Goal: Task Accomplishment & Management: Manage account settings

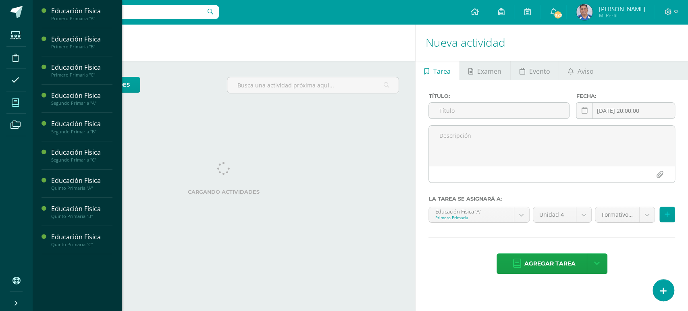
click at [15, 102] on icon at bounding box center [15, 103] width 7 height 8
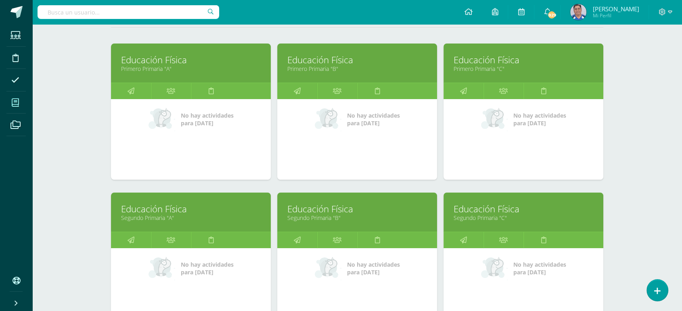
scroll to position [140, 0]
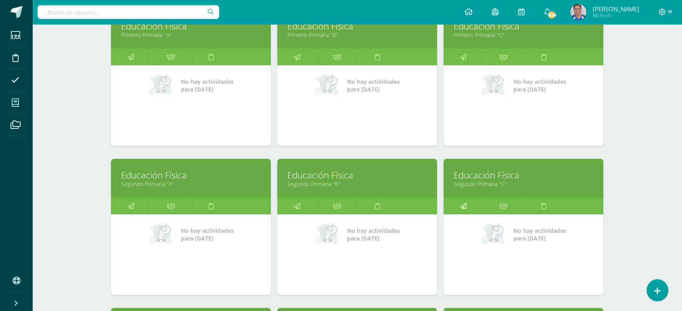
click at [463, 206] on icon at bounding box center [463, 206] width 7 height 16
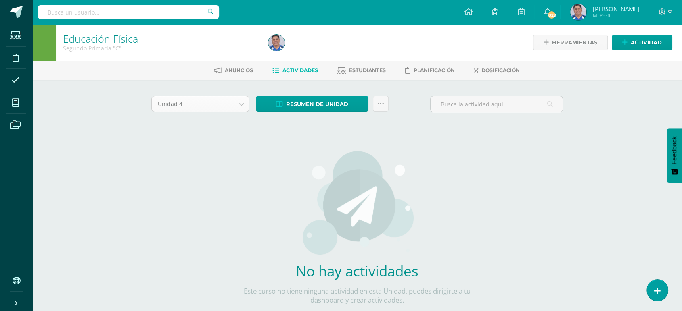
click at [241, 105] on body "Estudiantes Disciplina Asistencia Mis cursos Archivos Soporte Ayuda Reportar un…" at bounding box center [341, 173] width 682 height 346
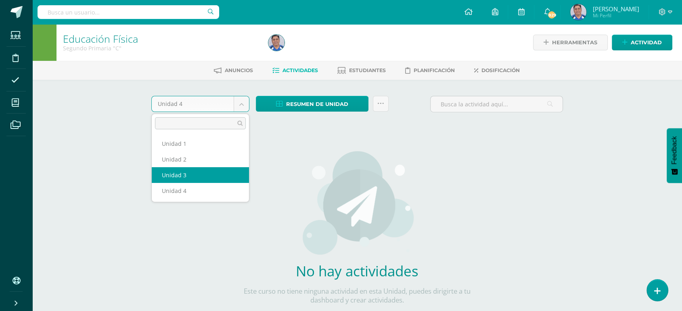
select select "Unidad 3"
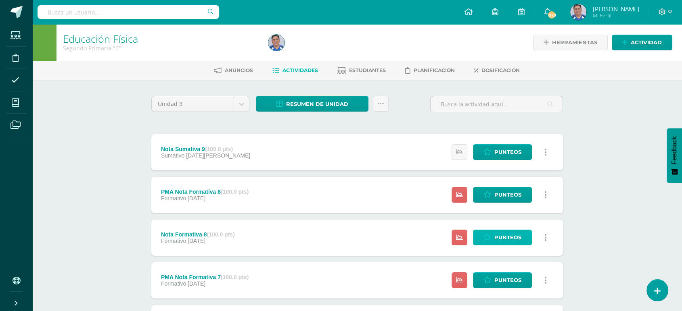
click at [502, 236] on span "Punteos" at bounding box center [507, 237] width 27 height 15
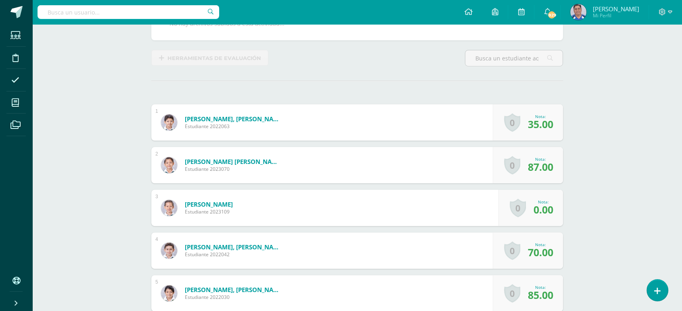
scroll to position [179, 0]
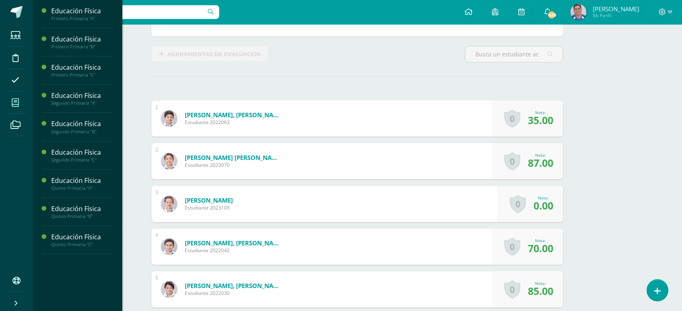
click at [11, 103] on span at bounding box center [15, 103] width 18 height 18
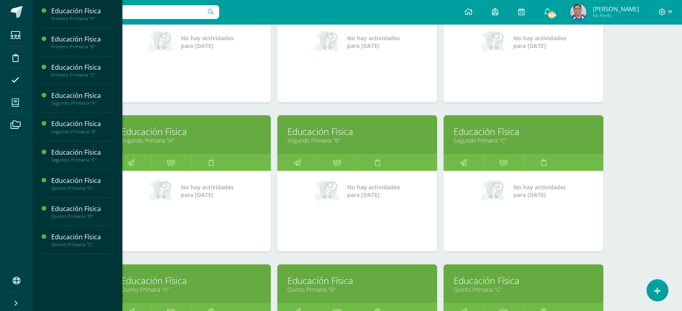
scroll to position [189, 0]
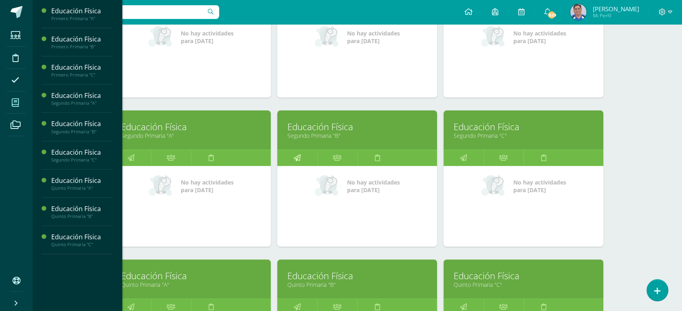
click at [297, 157] on icon at bounding box center [297, 158] width 7 height 16
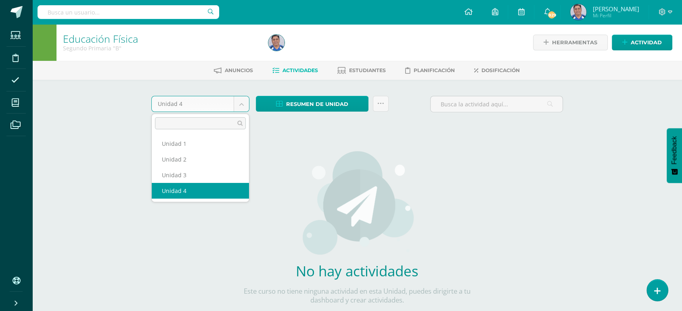
click at [242, 101] on body "Estudiantes Disciplina Asistencia Mis cursos Archivos Soporte Ayuda Reportar un…" at bounding box center [341, 173] width 682 height 346
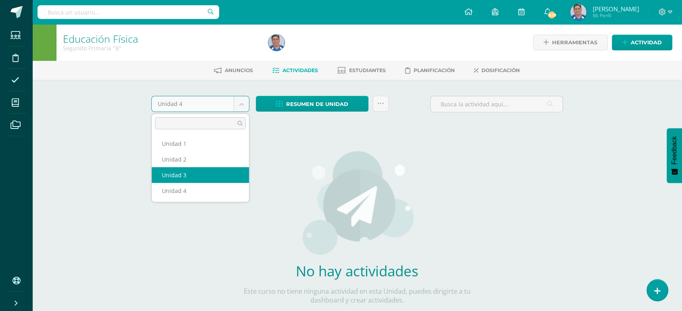
select select "Unidad 3"
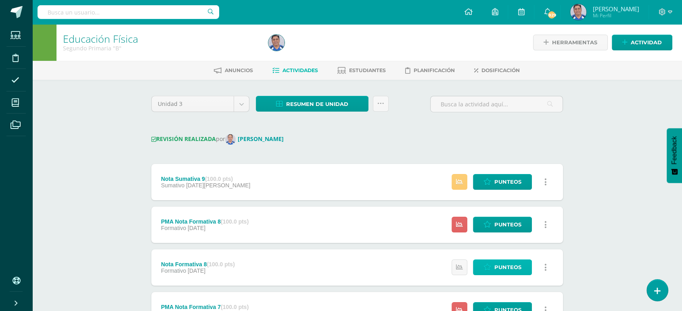
click at [507, 267] on span "Punteos" at bounding box center [507, 267] width 27 height 15
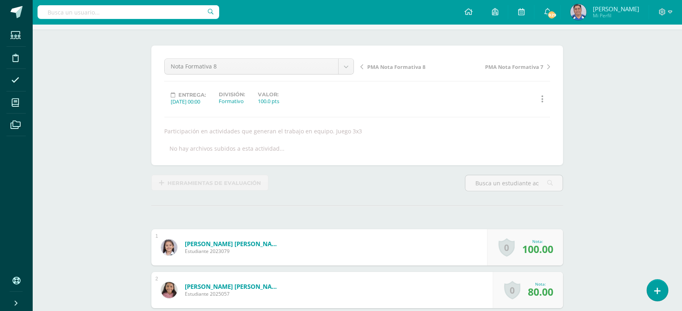
scroll to position [48, 0]
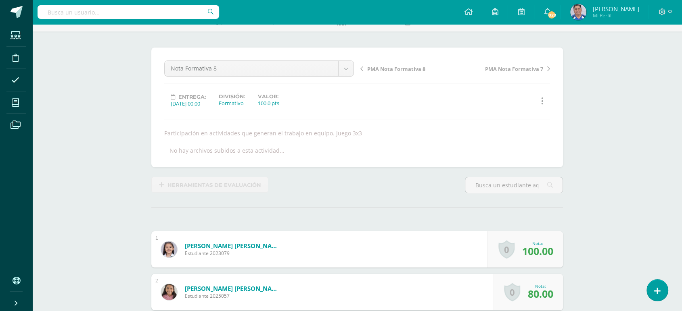
drag, startPoint x: 674, startPoint y: 55, endPoint x: 683, endPoint y: 109, distance: 54.7
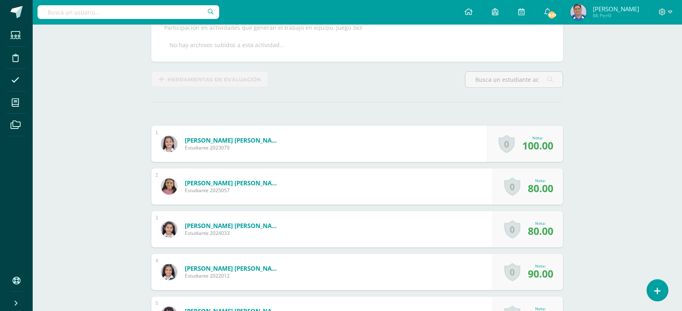
scroll to position [161, 0]
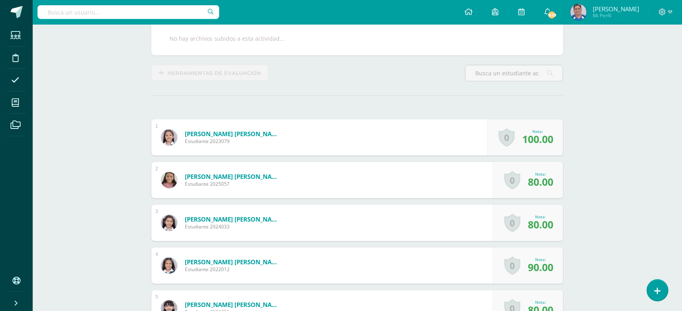
click at [528, 138] on span "100.00" at bounding box center [537, 139] width 31 height 14
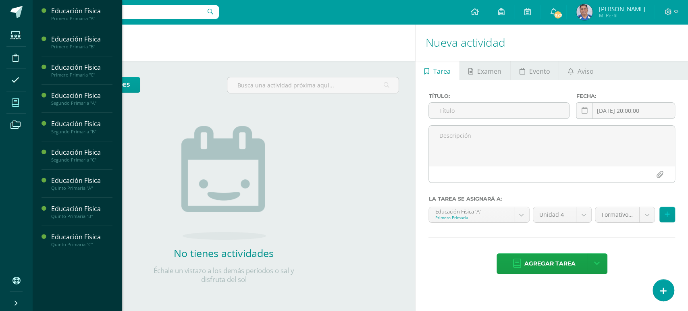
click at [15, 102] on icon at bounding box center [15, 103] width 7 height 8
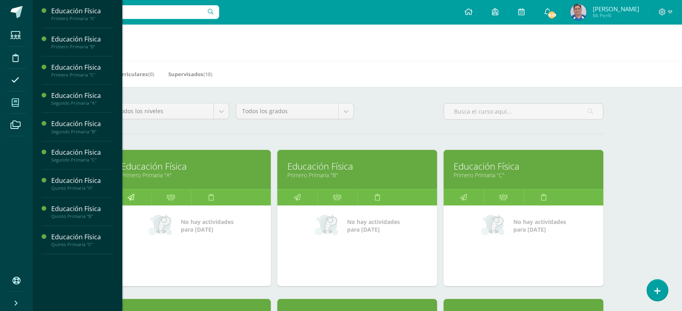
click at [129, 194] on icon at bounding box center [130, 198] width 7 height 16
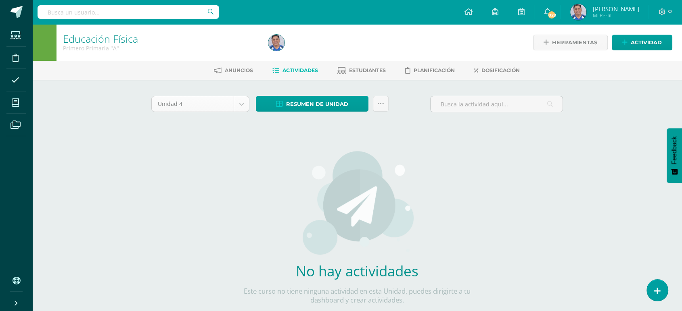
click at [241, 101] on body "Estudiantes Disciplina Asistencia Mis cursos Archivos Soporte Ayuda Reportar un…" at bounding box center [341, 173] width 682 height 346
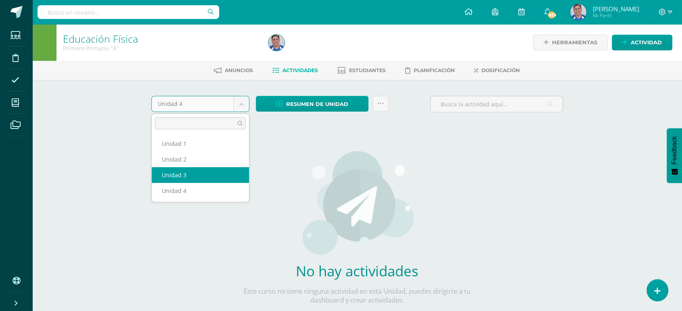
select select "Unidad 3"
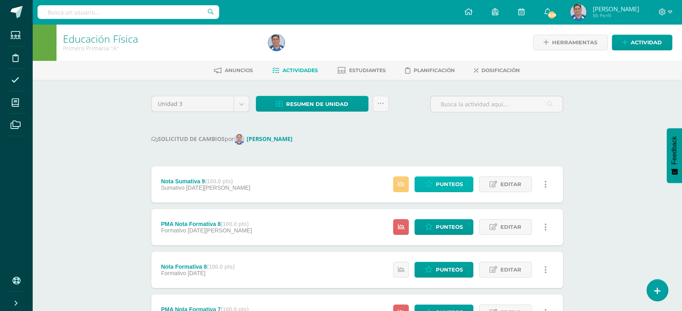
click at [452, 186] on span "Punteos" at bounding box center [449, 184] width 27 height 15
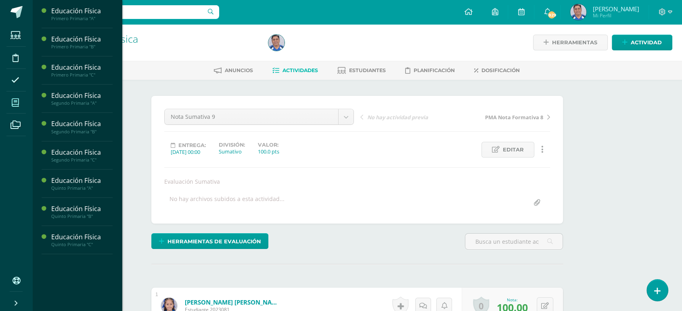
click at [15, 103] on icon at bounding box center [15, 103] width 7 height 8
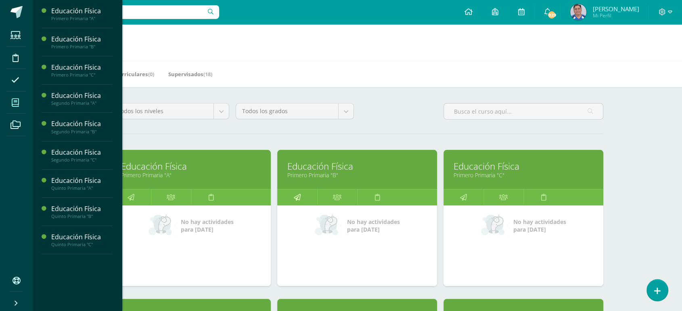
click at [298, 197] on icon at bounding box center [297, 198] width 7 height 16
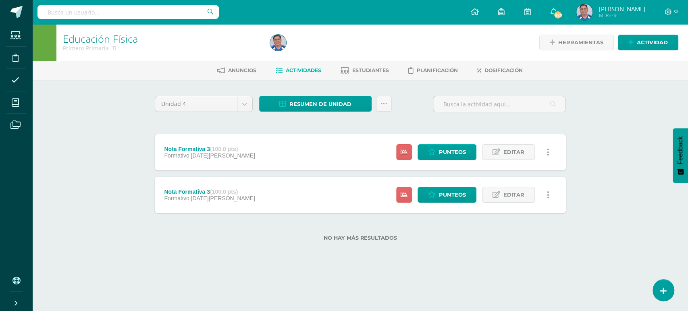
click at [549, 152] on icon at bounding box center [548, 152] width 2 height 9
click at [517, 204] on link "Eliminar" at bounding box center [533, 203] width 83 height 13
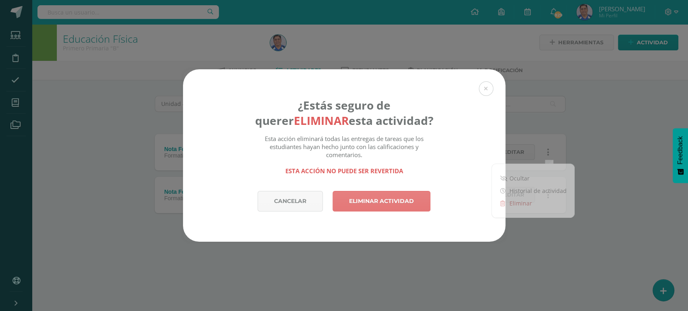
click at [374, 202] on link "Eliminar actividad" at bounding box center [382, 201] width 98 height 21
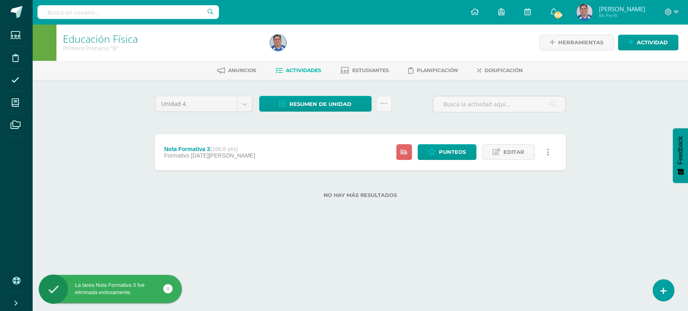
click at [550, 151] on link at bounding box center [549, 152] width 16 height 16
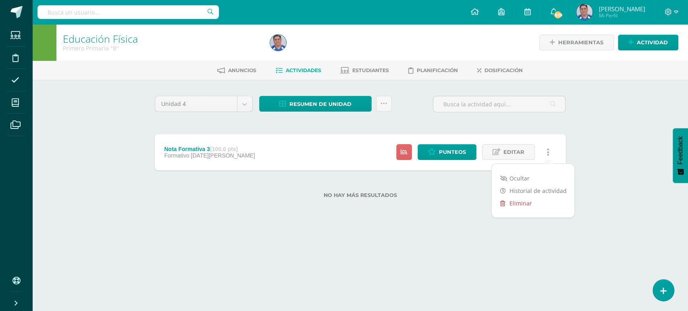
click at [513, 202] on link "Eliminar" at bounding box center [533, 203] width 83 height 13
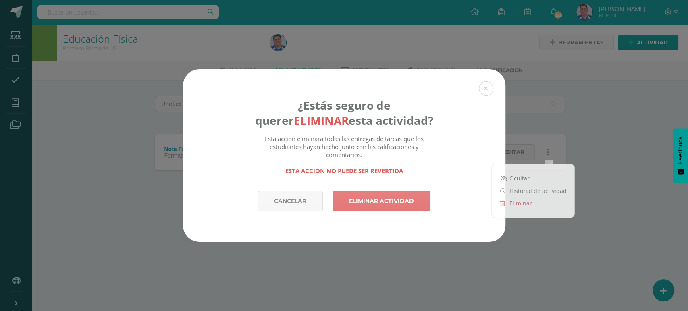
click at [364, 204] on link "Eliminar actividad" at bounding box center [382, 201] width 98 height 21
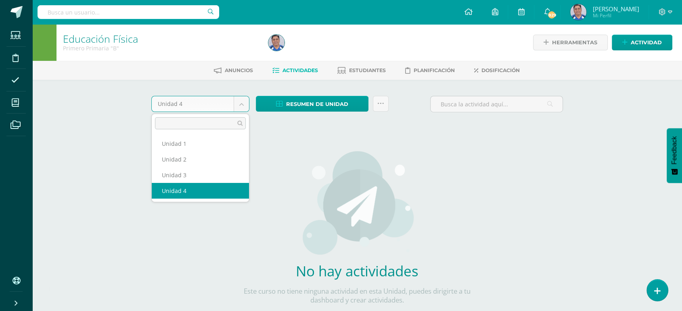
click at [241, 105] on body "La tarea Nota Formativa 3 fue eliminada exitosamente. Estudiantes Disciplina As…" at bounding box center [341, 173] width 682 height 346
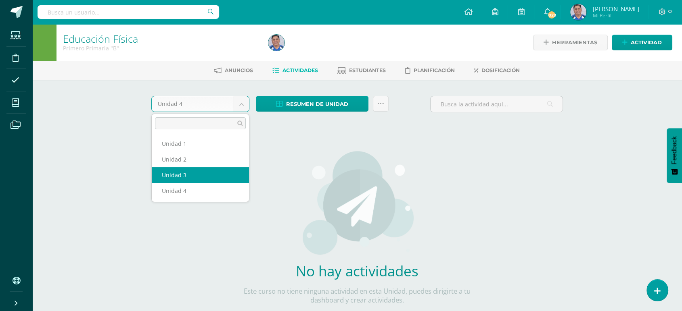
select select "Unidad 3"
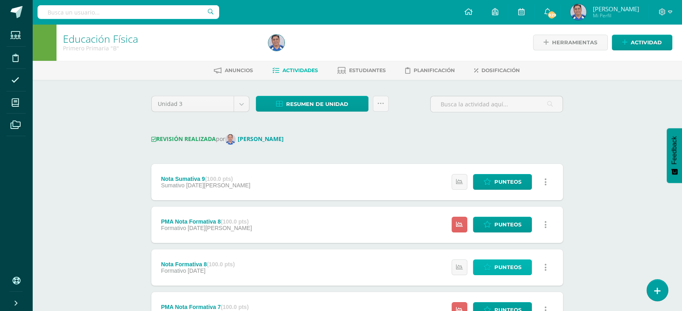
click at [504, 268] on span "Punteos" at bounding box center [507, 267] width 27 height 15
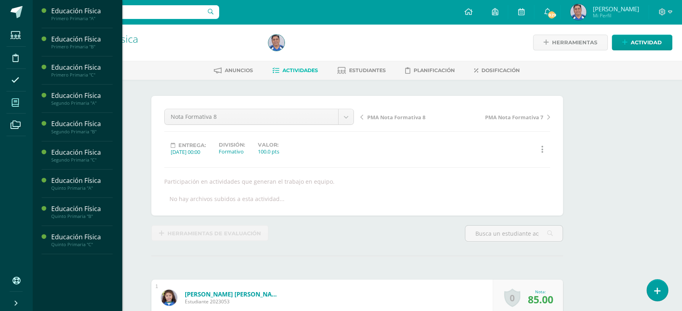
click at [14, 102] on icon at bounding box center [15, 103] width 7 height 8
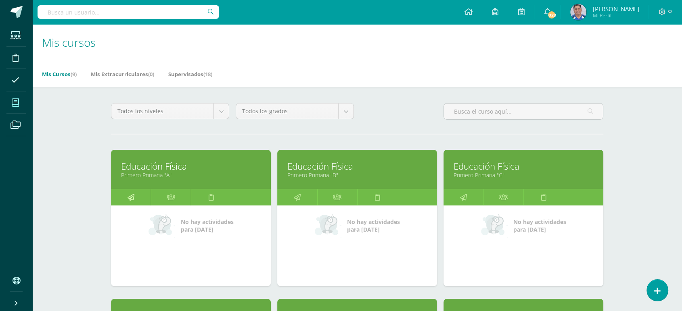
click at [132, 196] on icon at bounding box center [130, 198] width 7 height 16
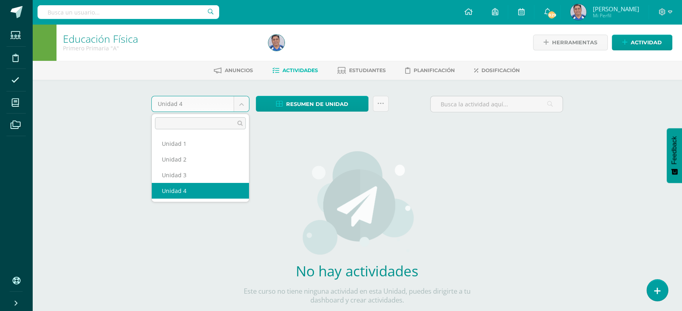
click at [240, 100] on body "Estudiantes Disciplina Asistencia Mis cursos Archivos Soporte Ayuda Reportar un…" at bounding box center [341, 173] width 682 height 346
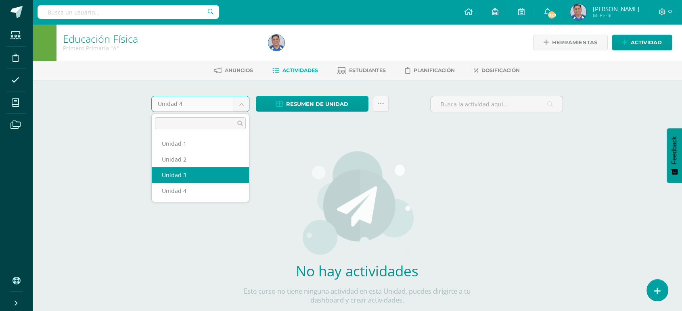
select select "Unidad 3"
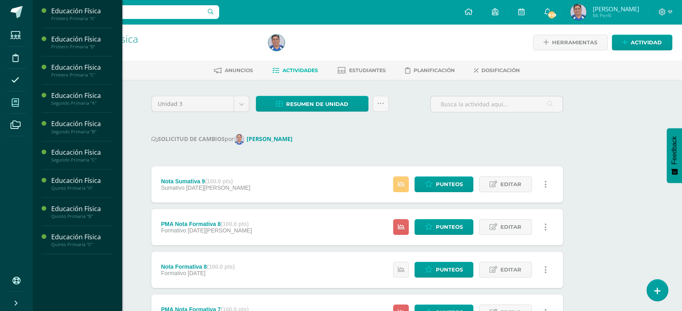
click at [14, 100] on icon at bounding box center [15, 103] width 7 height 8
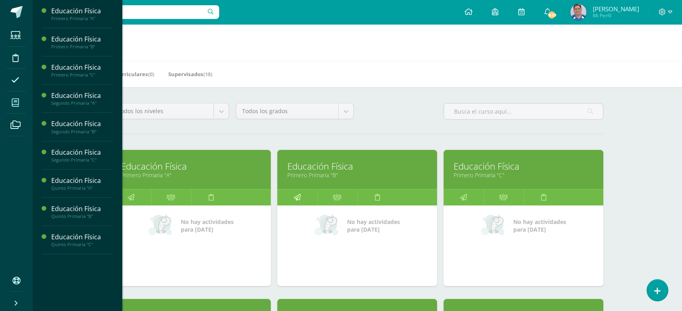
click at [298, 197] on icon at bounding box center [297, 198] width 7 height 16
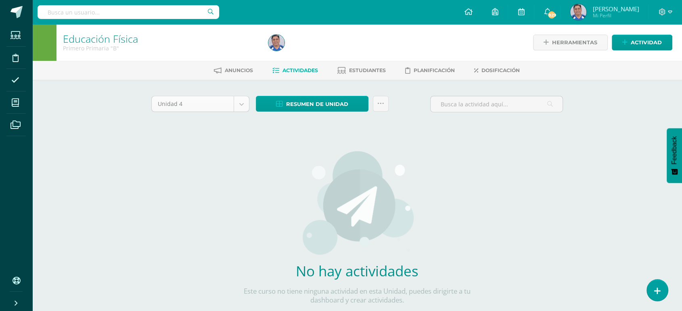
click at [240, 102] on body "Estudiantes Disciplina Asistencia Mis cursos Archivos Soporte Ayuda Reportar un…" at bounding box center [341, 173] width 682 height 346
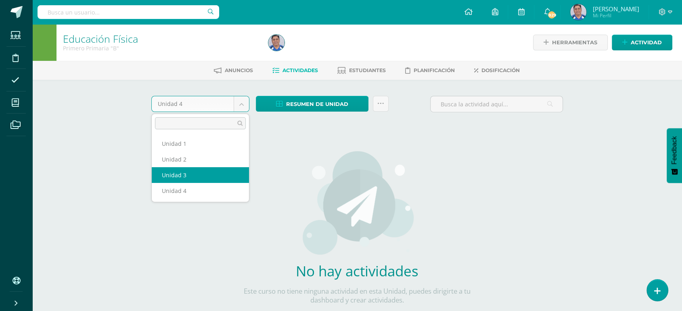
select select "Unidad 3"
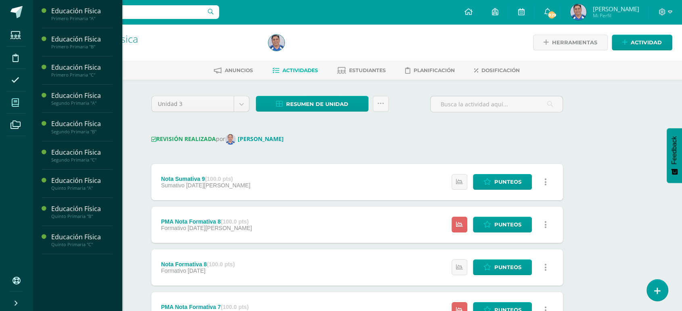
click at [13, 102] on icon at bounding box center [15, 103] width 7 height 8
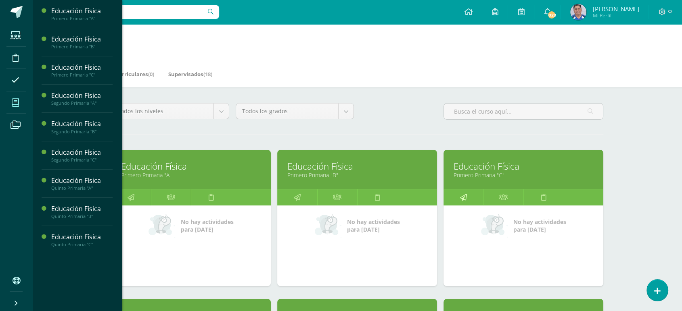
click at [462, 199] on icon at bounding box center [463, 198] width 7 height 16
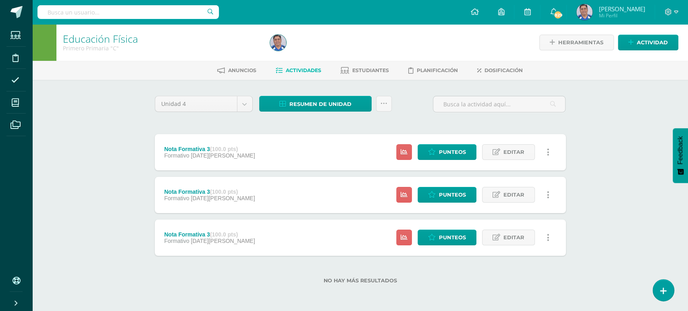
click at [549, 151] on icon at bounding box center [548, 152] width 2 height 9
click at [519, 201] on link "Eliminar" at bounding box center [533, 203] width 83 height 13
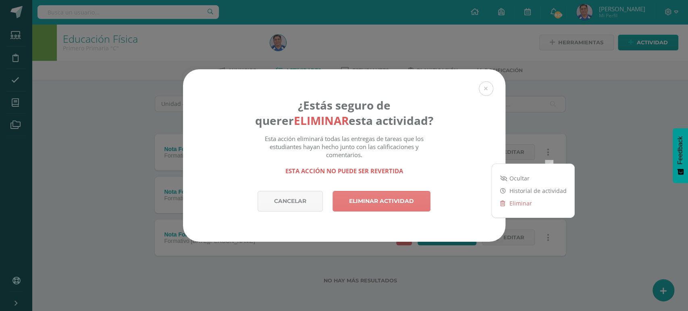
click at [379, 205] on link "Eliminar actividad" at bounding box center [382, 201] width 98 height 21
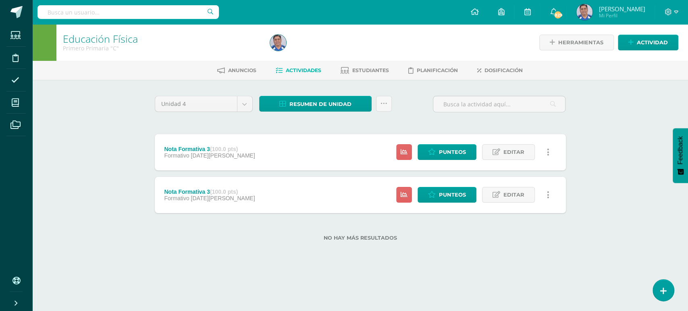
click at [548, 151] on icon at bounding box center [548, 152] width 2 height 9
click at [518, 204] on link "Eliminar" at bounding box center [533, 203] width 83 height 13
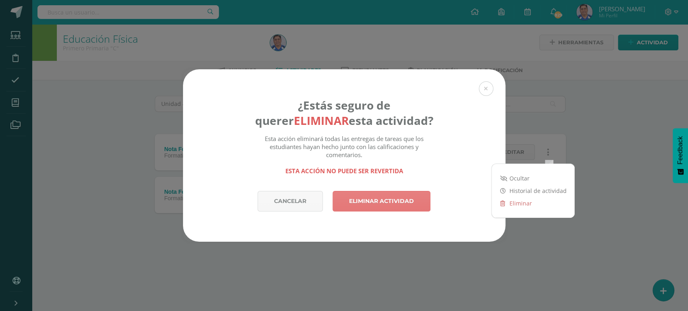
click at [389, 197] on link "Eliminar actividad" at bounding box center [382, 201] width 98 height 21
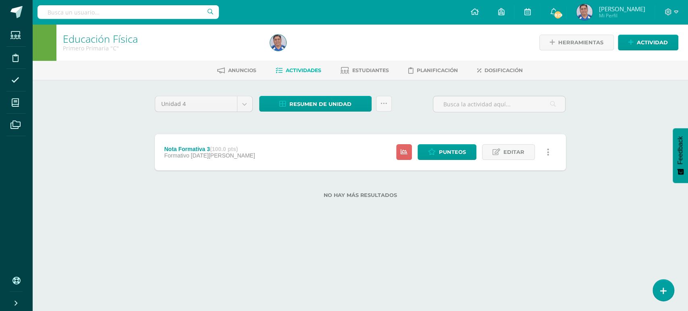
click at [548, 152] on icon at bounding box center [548, 152] width 2 height 9
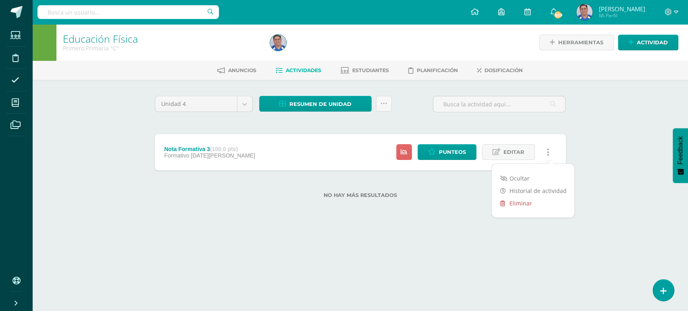
click at [517, 202] on link "Eliminar" at bounding box center [533, 203] width 83 height 13
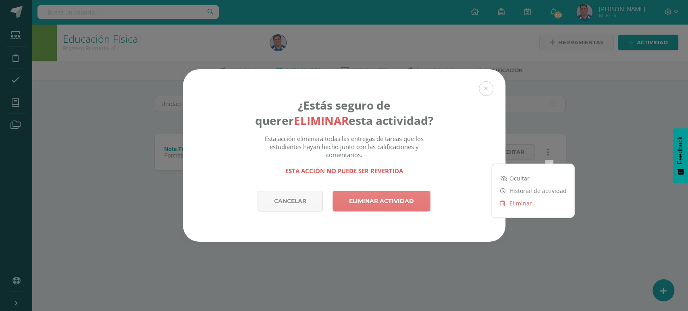
click at [356, 199] on link "Eliminar actividad" at bounding box center [382, 201] width 98 height 21
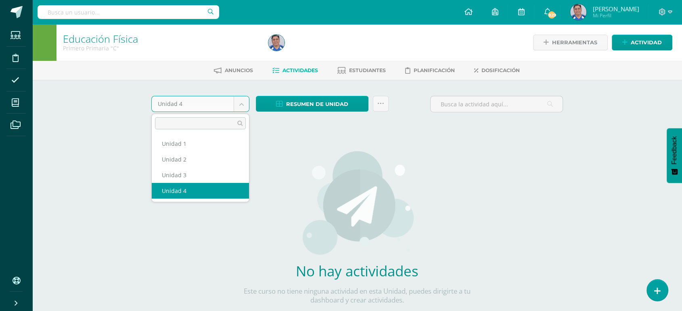
click at [238, 101] on body "La tarea Nota Formativa 3 fue eliminada exitosamente. Estudiantes Disciplina As…" at bounding box center [341, 173] width 682 height 346
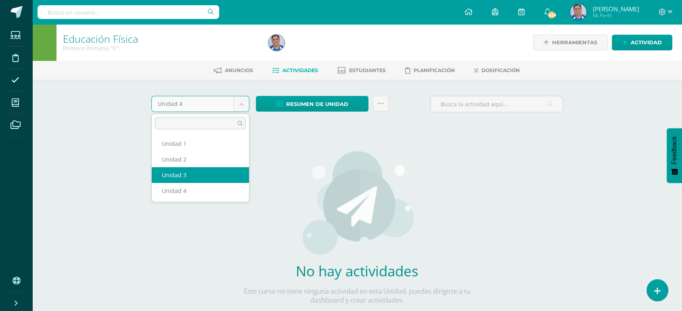
select select "Unidad 3"
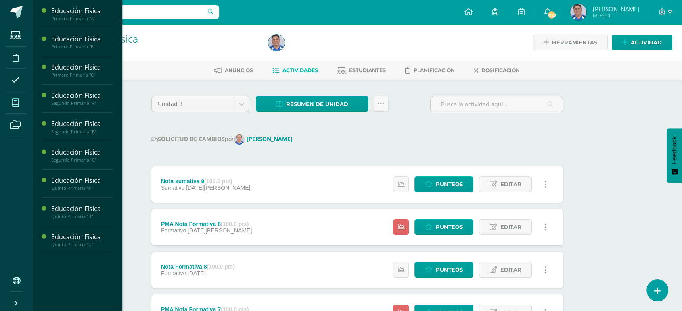
click at [13, 99] on icon at bounding box center [15, 103] width 7 height 8
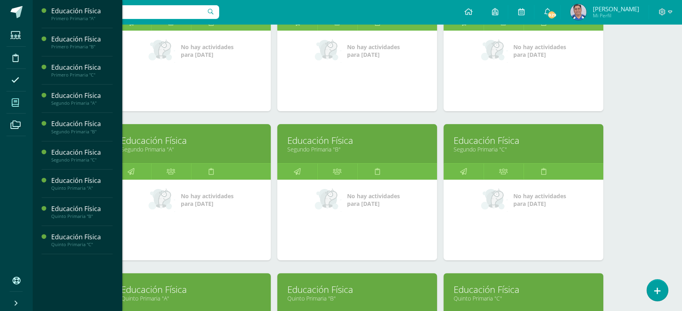
scroll to position [206, 0]
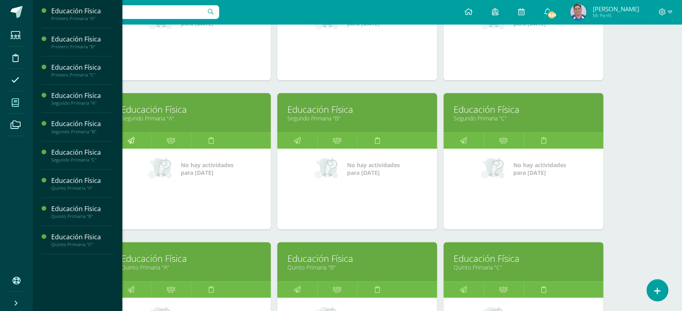
click at [131, 141] on icon at bounding box center [130, 141] width 7 height 16
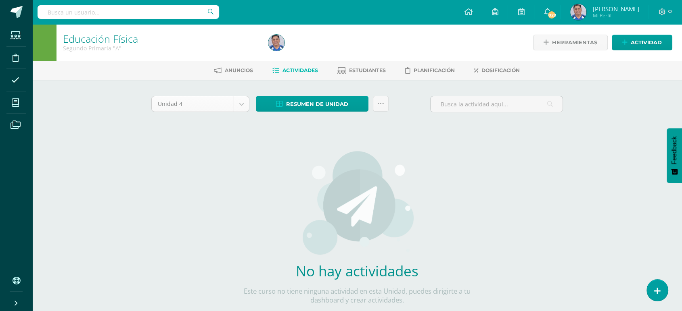
click at [241, 102] on body "Estudiantes Disciplina Asistencia Mis cursos Archivos Soporte Ayuda Reportar un…" at bounding box center [341, 173] width 682 height 346
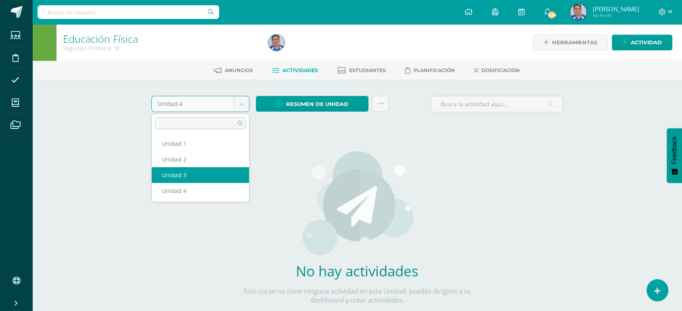
select select "Unidad 3"
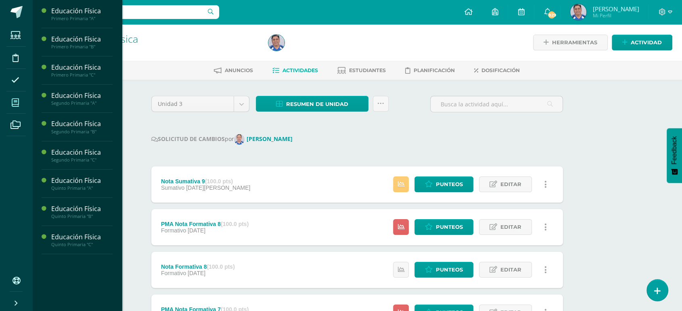
click at [16, 101] on icon at bounding box center [15, 103] width 7 height 8
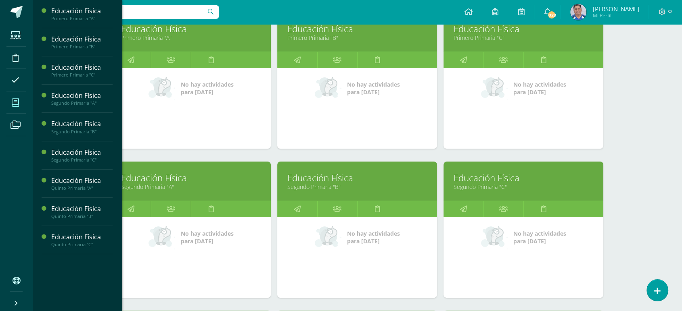
scroll to position [139, 0]
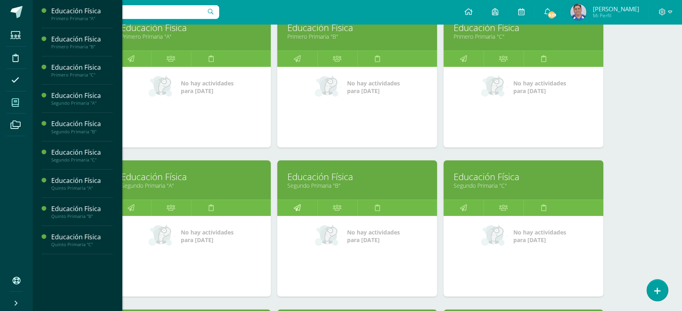
click at [293, 208] on link at bounding box center [297, 208] width 40 height 16
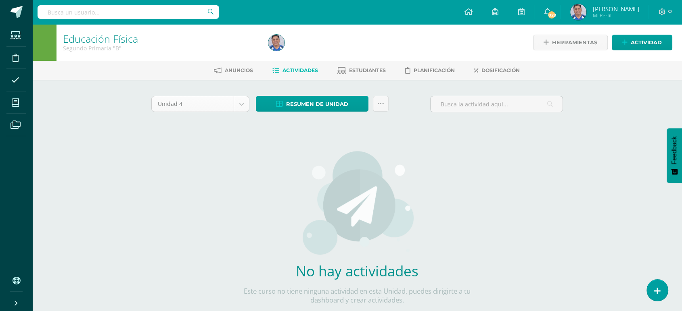
click at [245, 100] on body "Estudiantes Disciplina Asistencia Mis cursos Archivos Soporte Ayuda Reportar un…" at bounding box center [341, 173] width 682 height 346
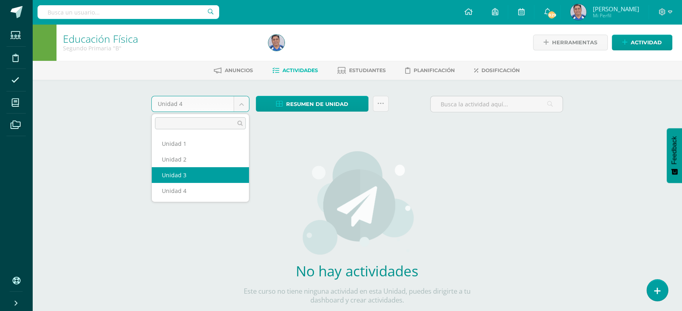
select select "Unidad 3"
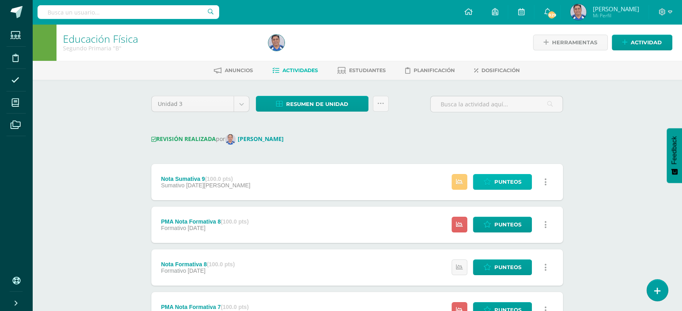
click at [505, 184] on span "Punteos" at bounding box center [507, 182] width 27 height 15
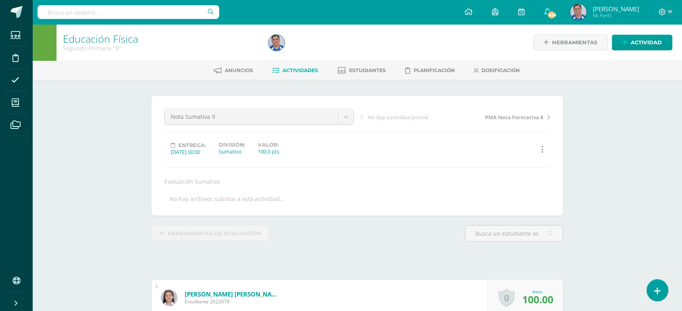
scroll to position [0, 0]
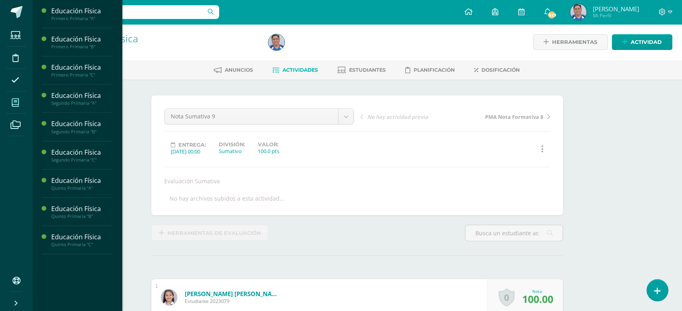
click at [15, 102] on icon at bounding box center [15, 103] width 7 height 8
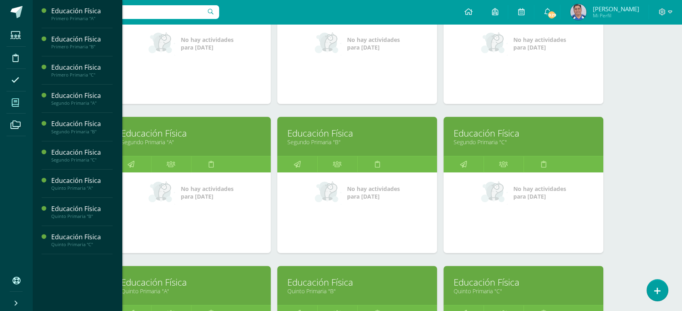
scroll to position [184, 0]
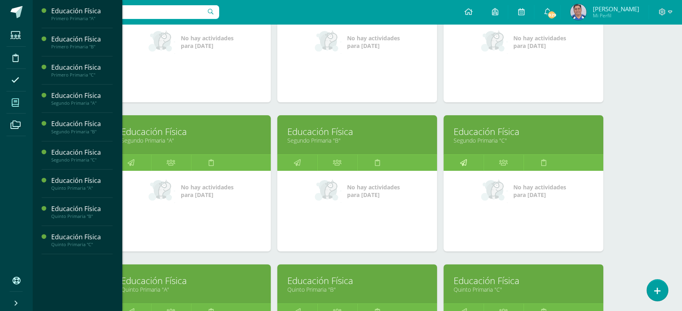
click at [463, 162] on icon at bounding box center [463, 163] width 7 height 16
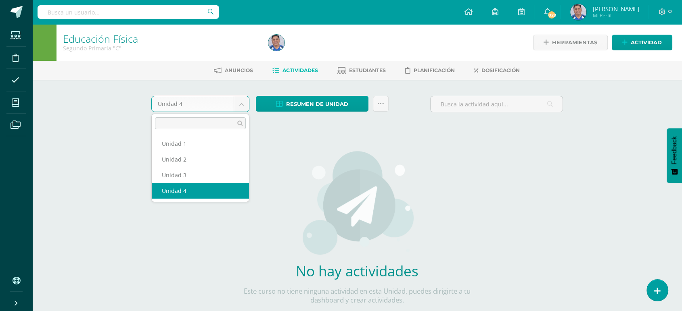
click at [240, 102] on body "Estudiantes Disciplina Asistencia Mis cursos Archivos Soporte Ayuda Reportar un…" at bounding box center [341, 173] width 682 height 346
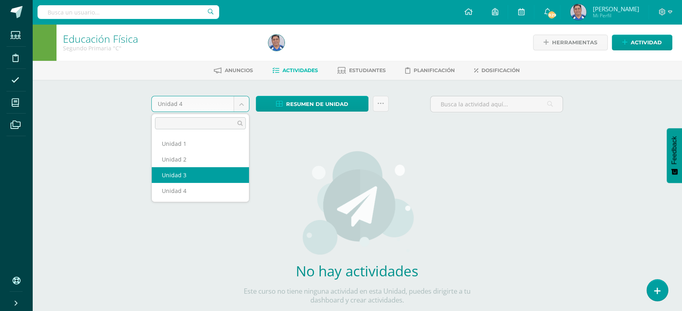
select select "Unidad 3"
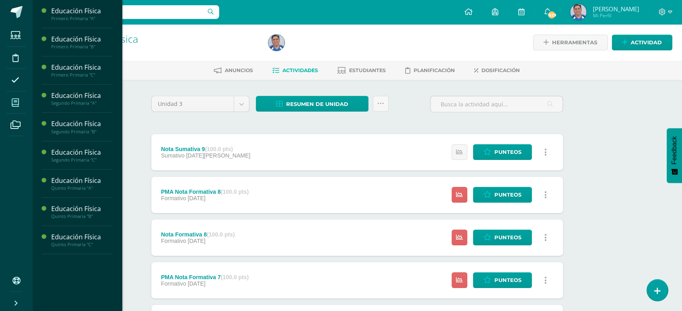
click at [16, 100] on icon at bounding box center [15, 103] width 7 height 8
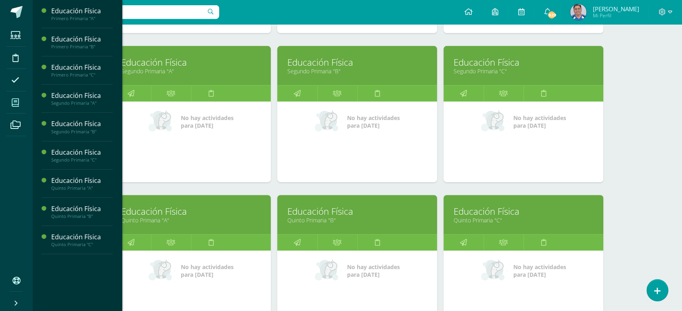
scroll to position [257, 0]
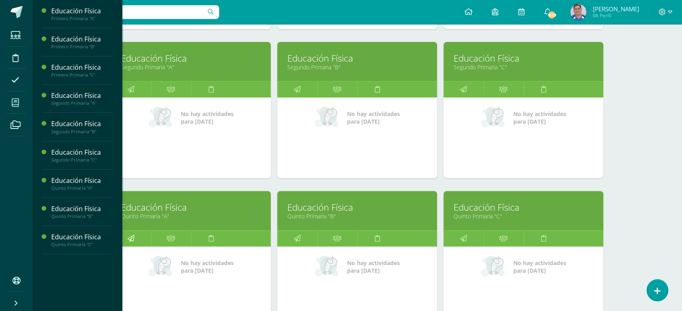
click at [131, 240] on icon at bounding box center [130, 239] width 7 height 16
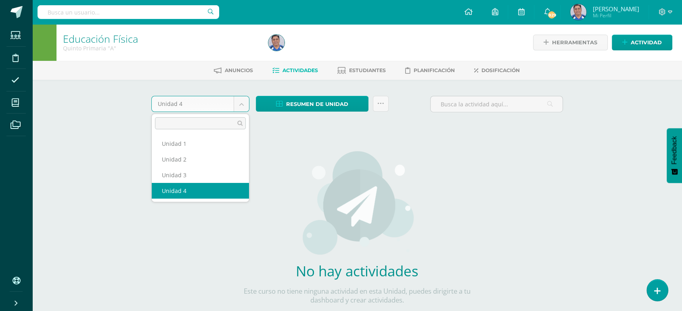
click at [242, 102] on body "Estudiantes Disciplina Asistencia Mis cursos Archivos Soporte Ayuda Reportar un…" at bounding box center [341, 173] width 682 height 346
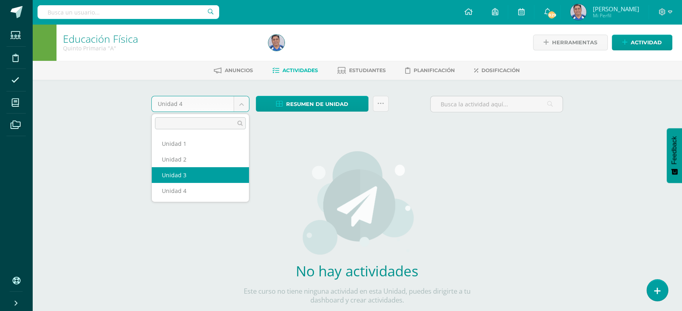
select select "Unidad 3"
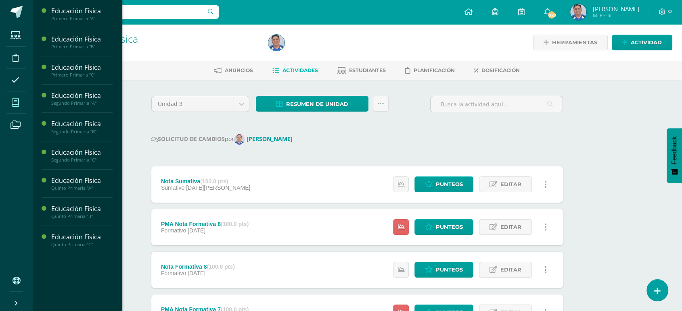
click at [16, 102] on icon at bounding box center [15, 103] width 7 height 8
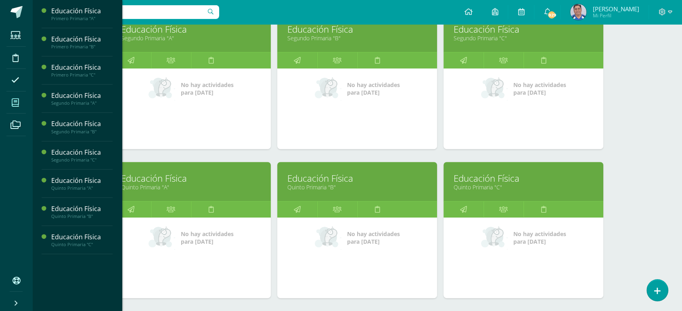
scroll to position [300, 0]
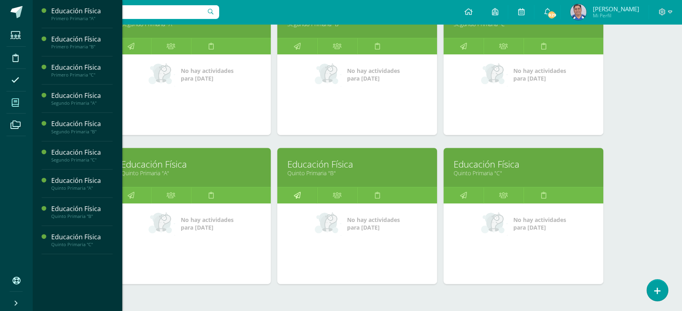
click at [297, 193] on icon at bounding box center [297, 196] width 7 height 16
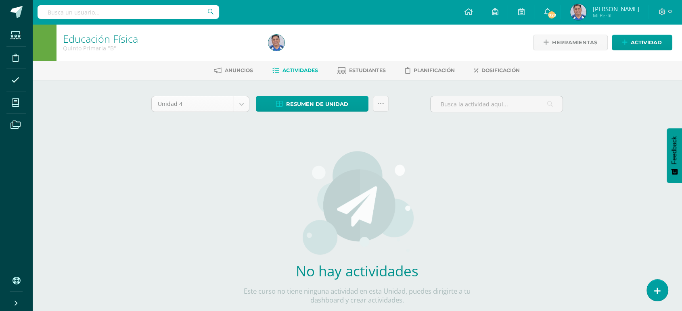
click at [244, 104] on body "Estudiantes Disciplina Asistencia Mis cursos Archivos Soporte Ayuda Reportar un…" at bounding box center [341, 173] width 682 height 346
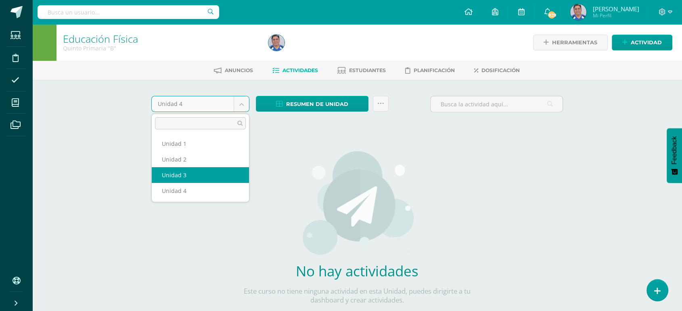
select select "Unidad 3"
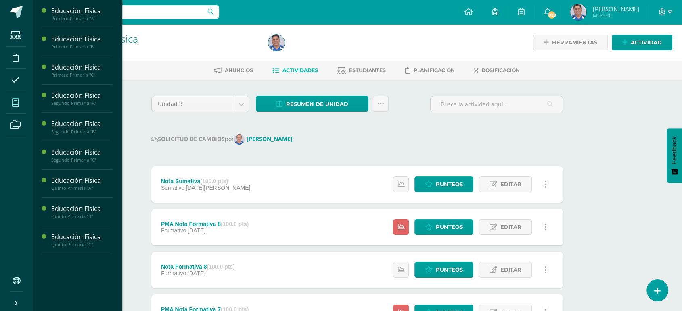
click at [15, 102] on icon at bounding box center [15, 103] width 7 height 8
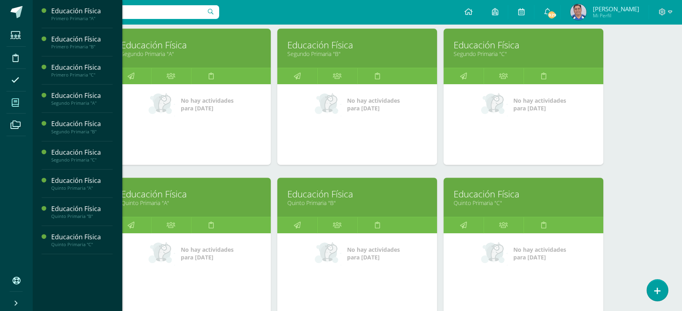
scroll to position [272, 0]
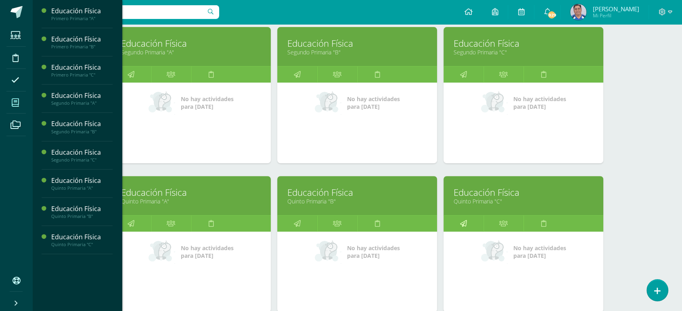
click at [463, 223] on icon at bounding box center [463, 224] width 7 height 16
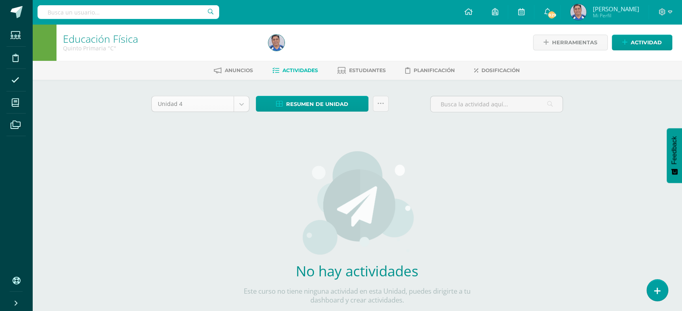
click at [240, 103] on body "Estudiantes Disciplina Asistencia Mis cursos Archivos Soporte Ayuda Reportar un…" at bounding box center [341, 173] width 682 height 346
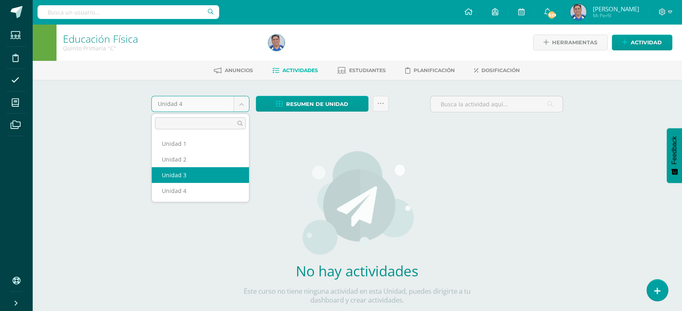
select select "Unidad 3"
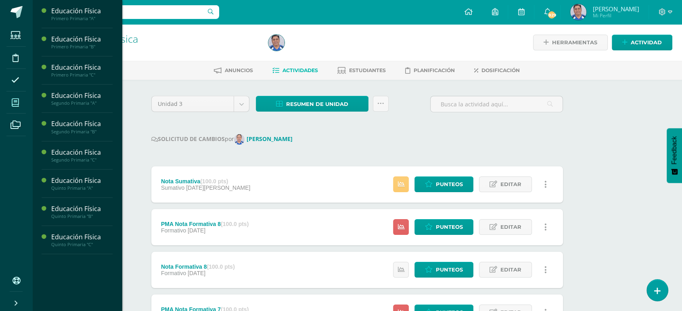
click at [14, 102] on icon at bounding box center [15, 103] width 7 height 8
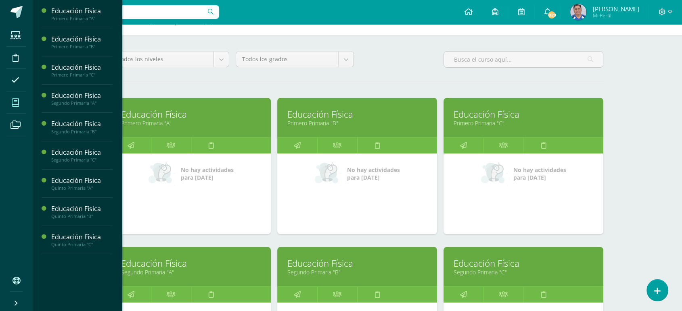
scroll to position [50, 0]
